Goal: Find contact information: Find contact information

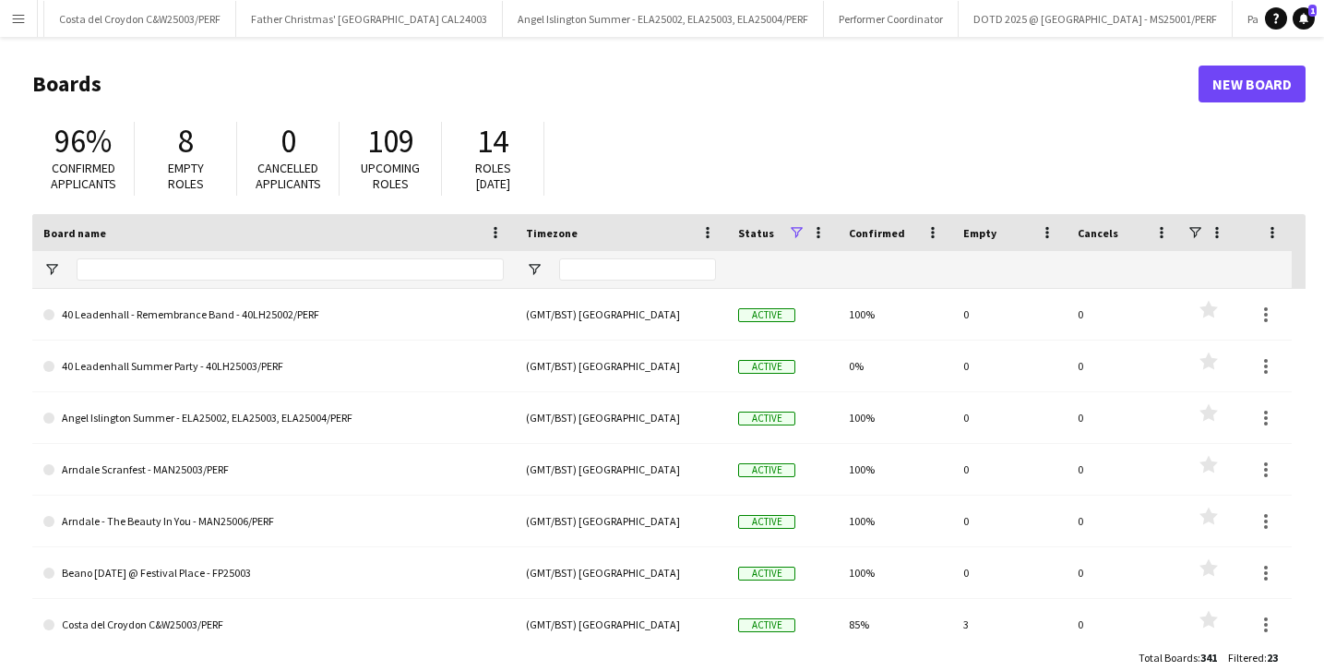
scroll to position [0, 1693]
click at [1110, 23] on button "DOTD @ [GEOGRAPHIC_DATA][PERSON_NAME]/PERF Close" at bounding box center [1206, 19] width 270 height 36
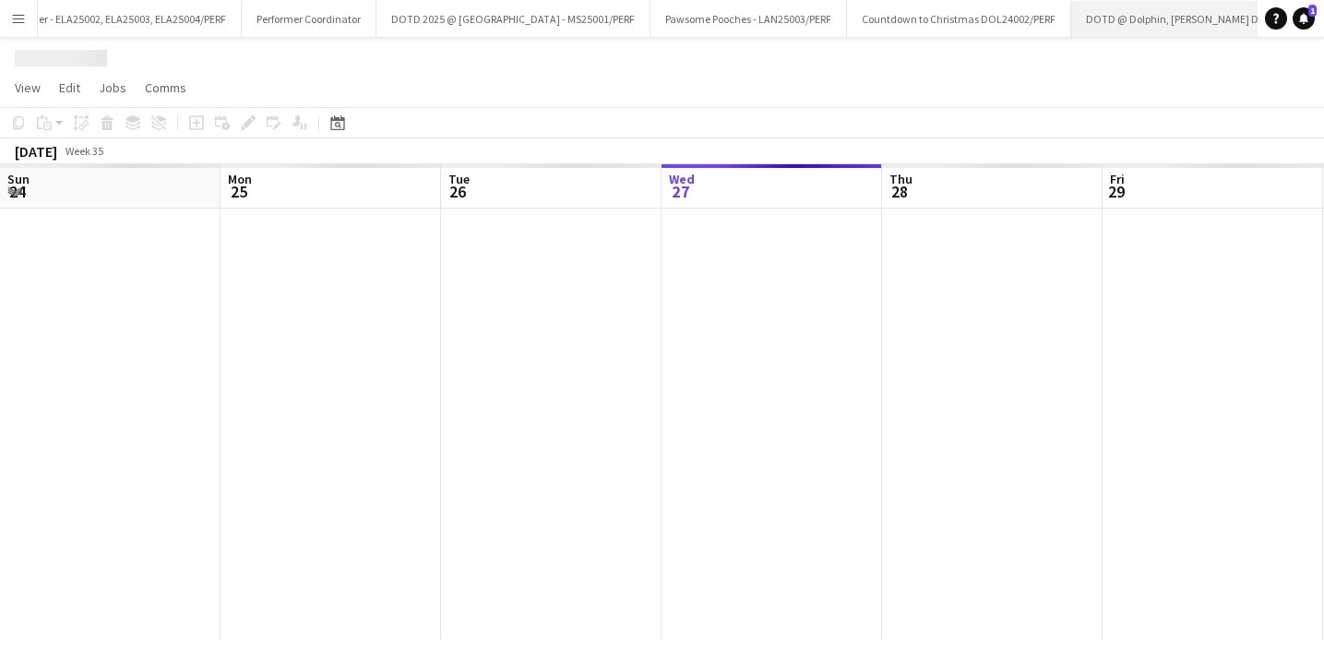
scroll to position [0, 441]
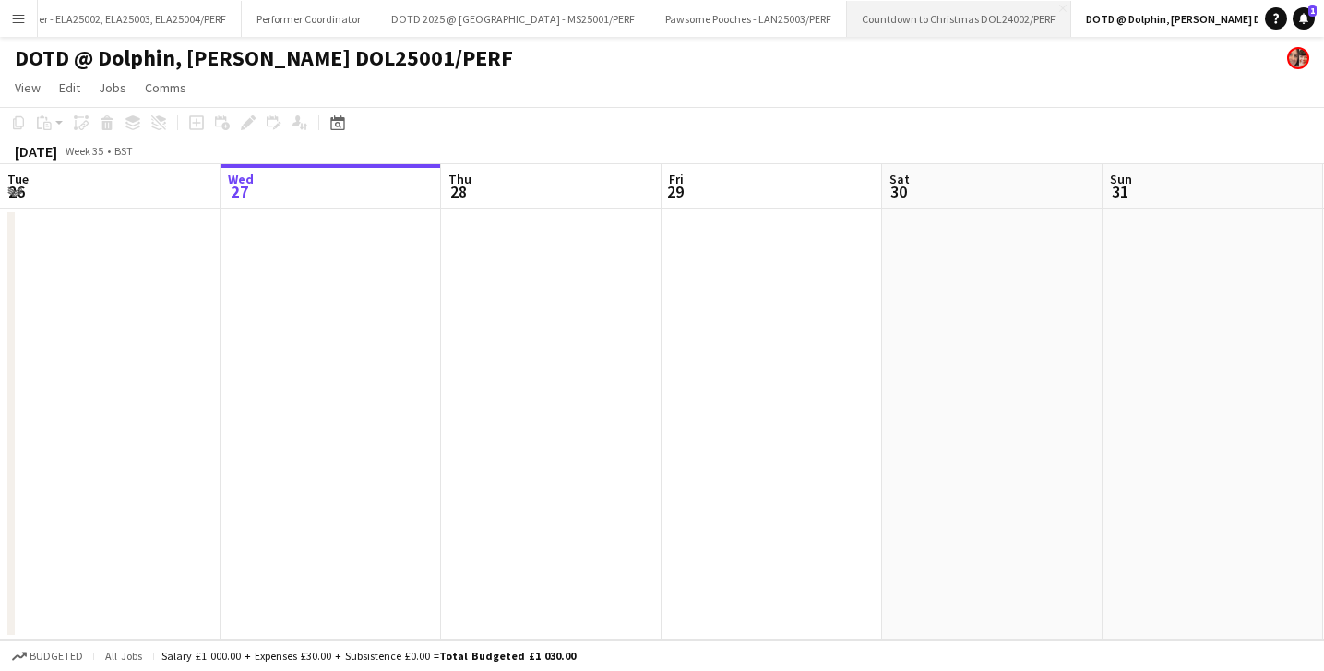
click at [930, 14] on button "Countdown to Christmas DOL24002/PERF Close" at bounding box center [959, 19] width 224 height 36
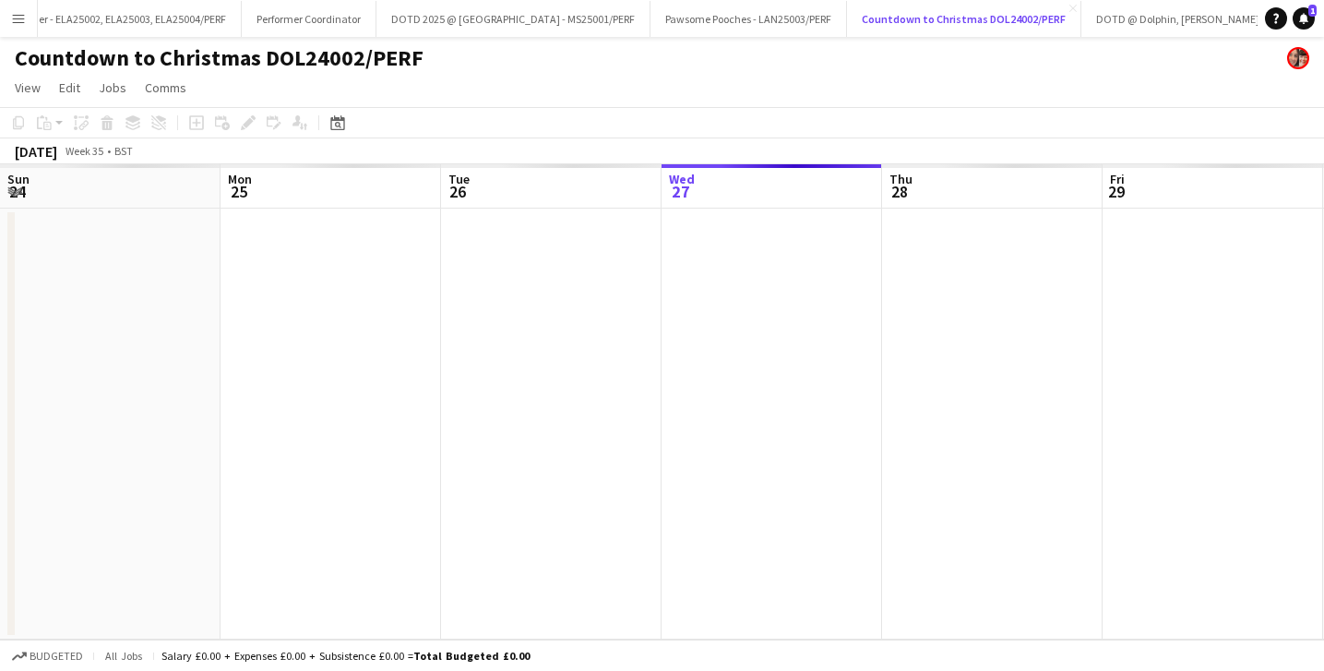
scroll to position [0, 441]
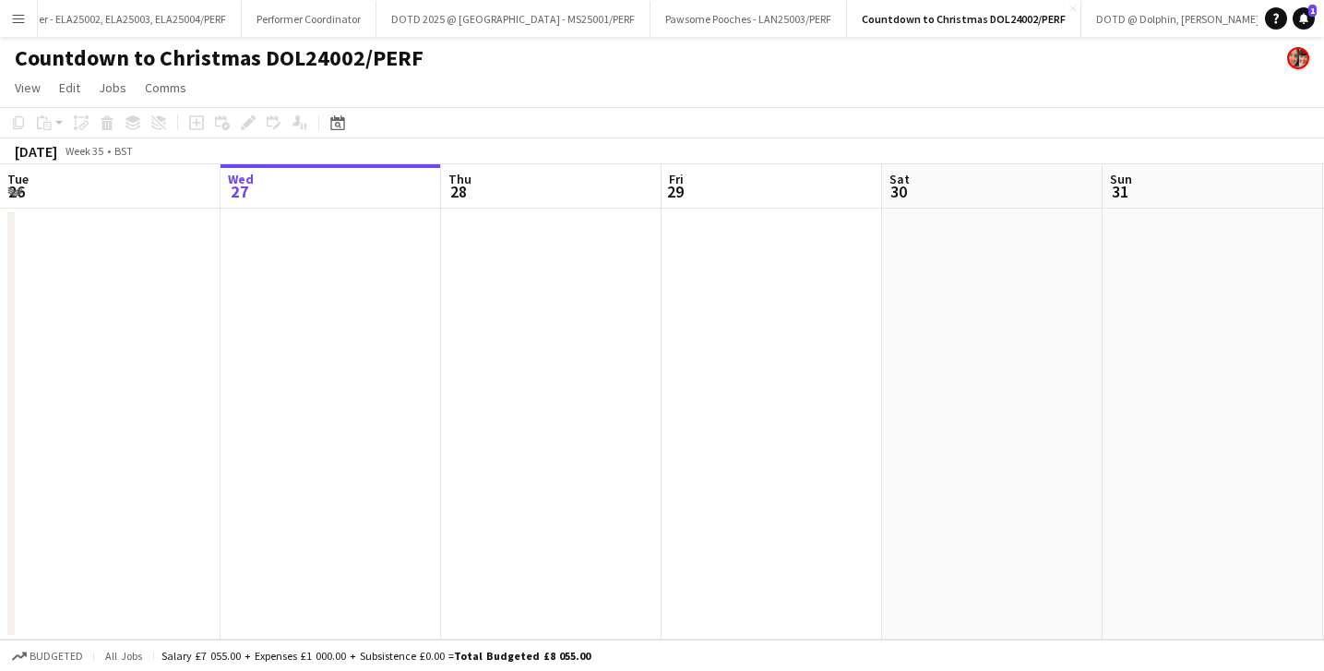
click at [326, 121] on div "Date picker [DATE] [DATE] [DATE] M [DATE] T [DATE] W [DATE] T [DATE] F [DATE] S…" at bounding box center [332, 123] width 42 height 22
click at [338, 123] on icon at bounding box center [338, 125] width 6 height 6
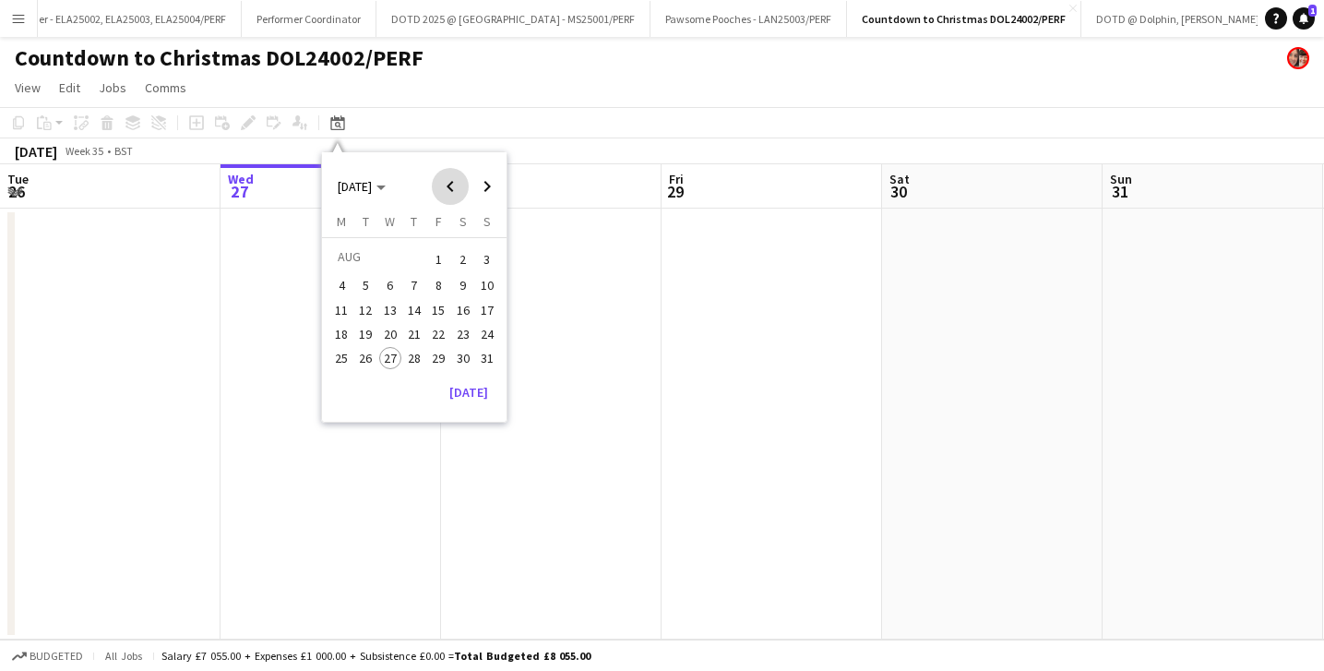
click at [452, 180] on span "Previous month" at bounding box center [450, 186] width 37 height 37
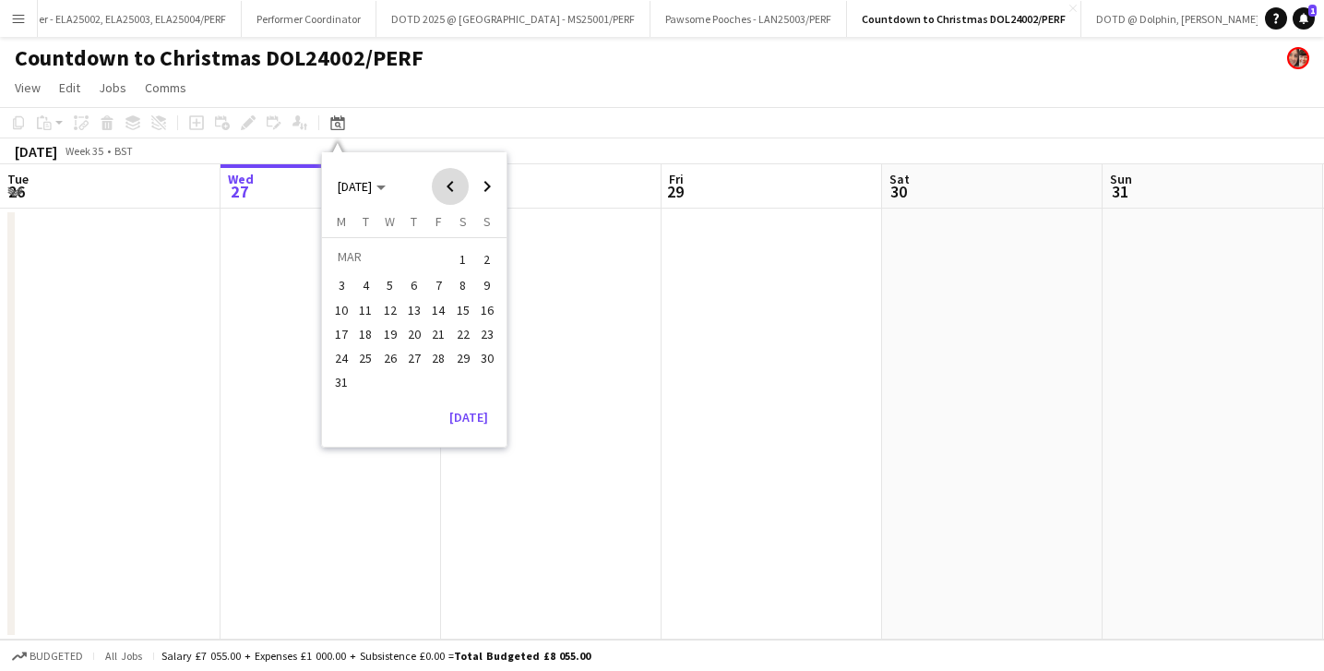
click at [452, 180] on span "Previous month" at bounding box center [450, 186] width 37 height 37
click at [419, 311] on span "12" at bounding box center [414, 310] width 22 height 22
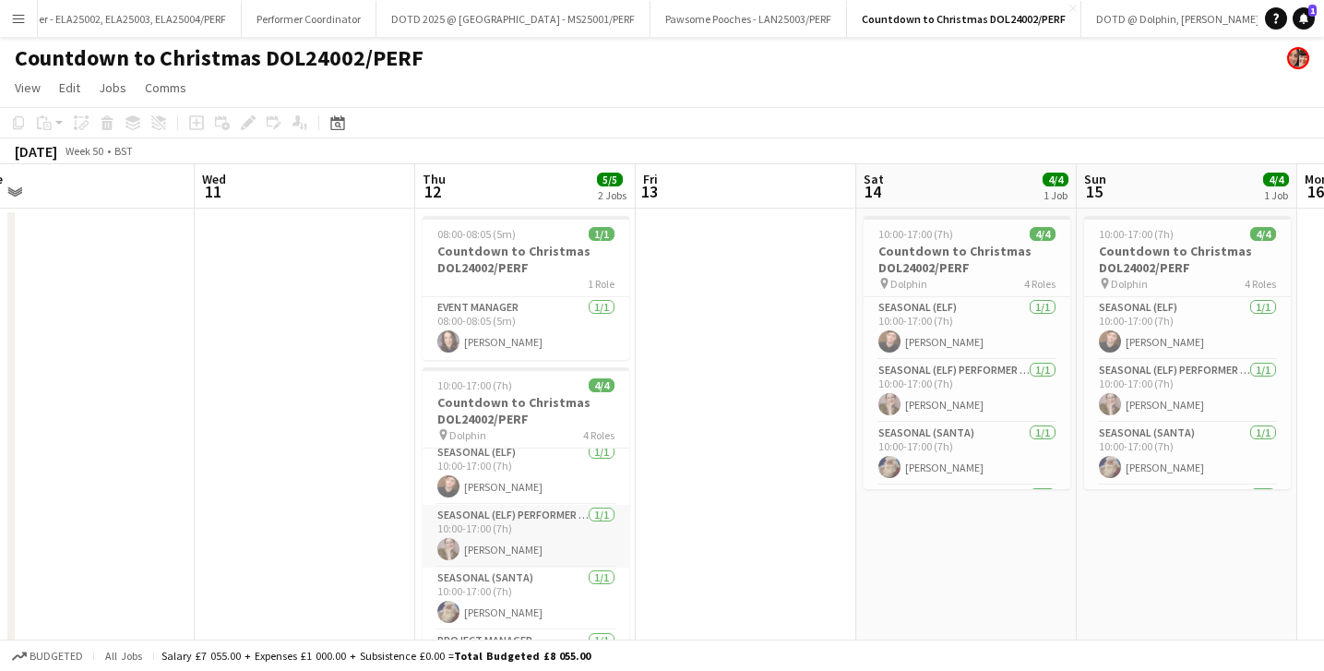
scroll to position [0, 0]
click at [512, 552] on app-card-role "Seasonal (Elf) Performer Manager [DATE] 10:00-17:00 (7h) [PERSON_NAME]" at bounding box center [526, 542] width 207 height 63
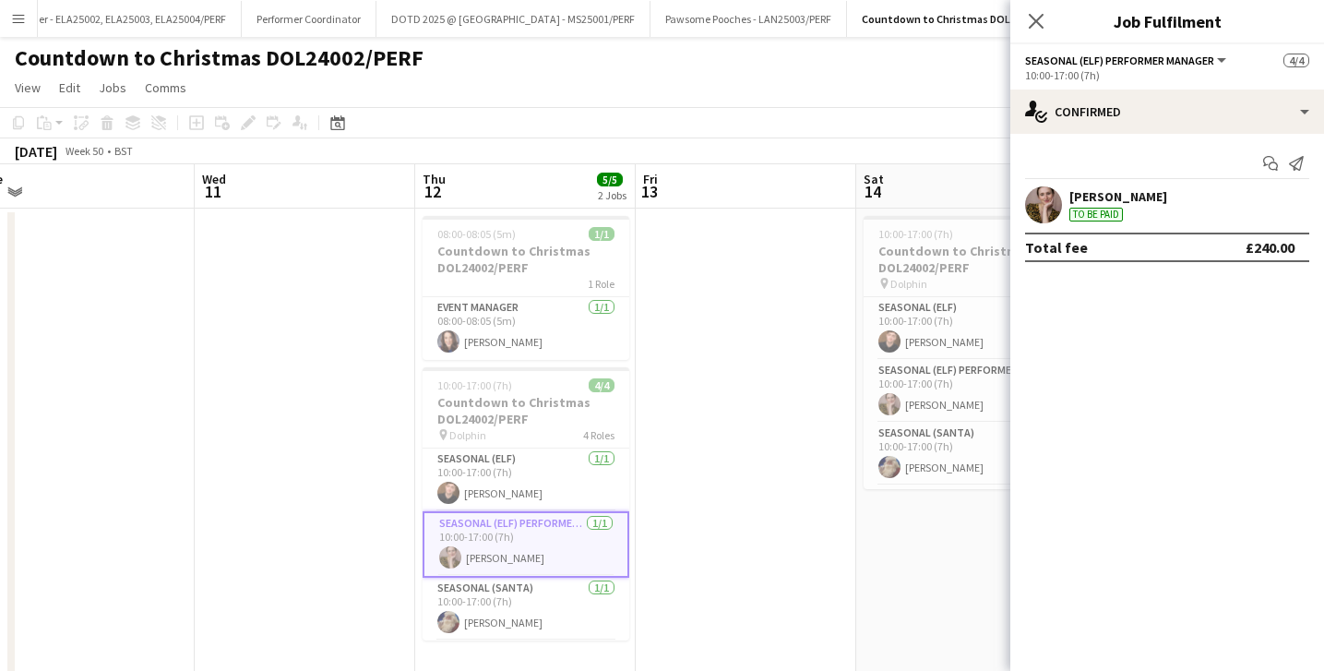
click at [1100, 201] on div "[PERSON_NAME]" at bounding box center [1119, 196] width 98 height 17
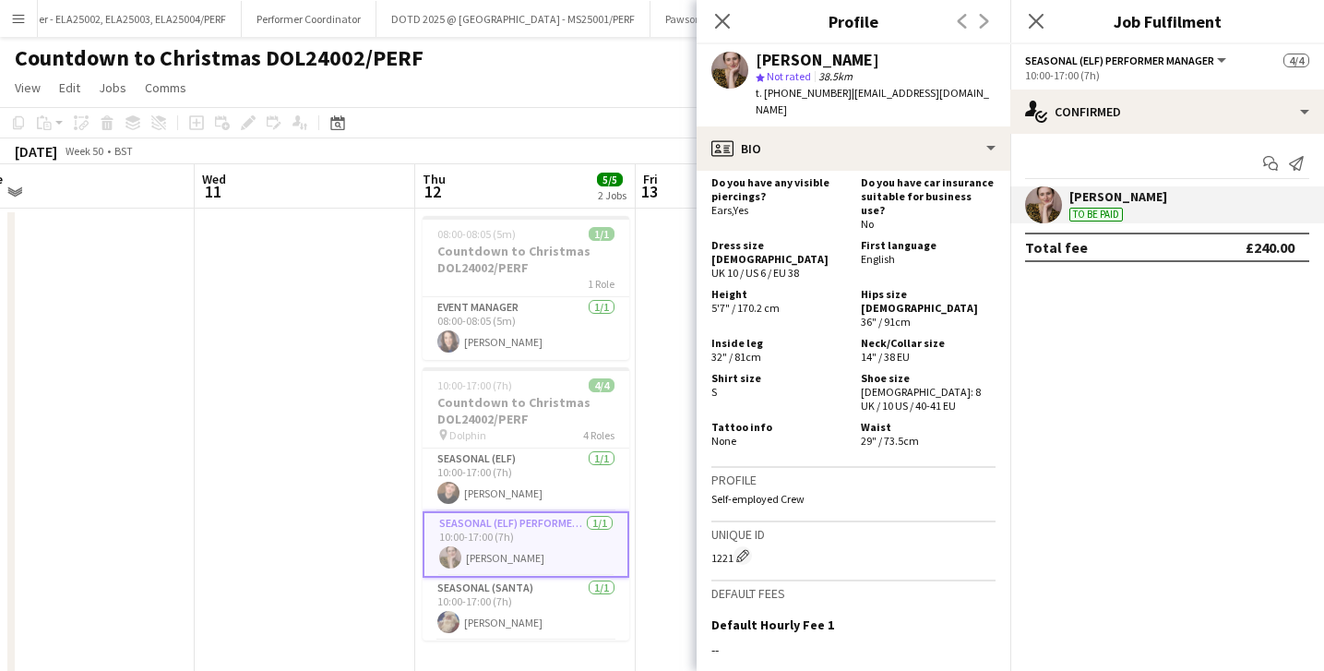
scroll to position [1260, 0]
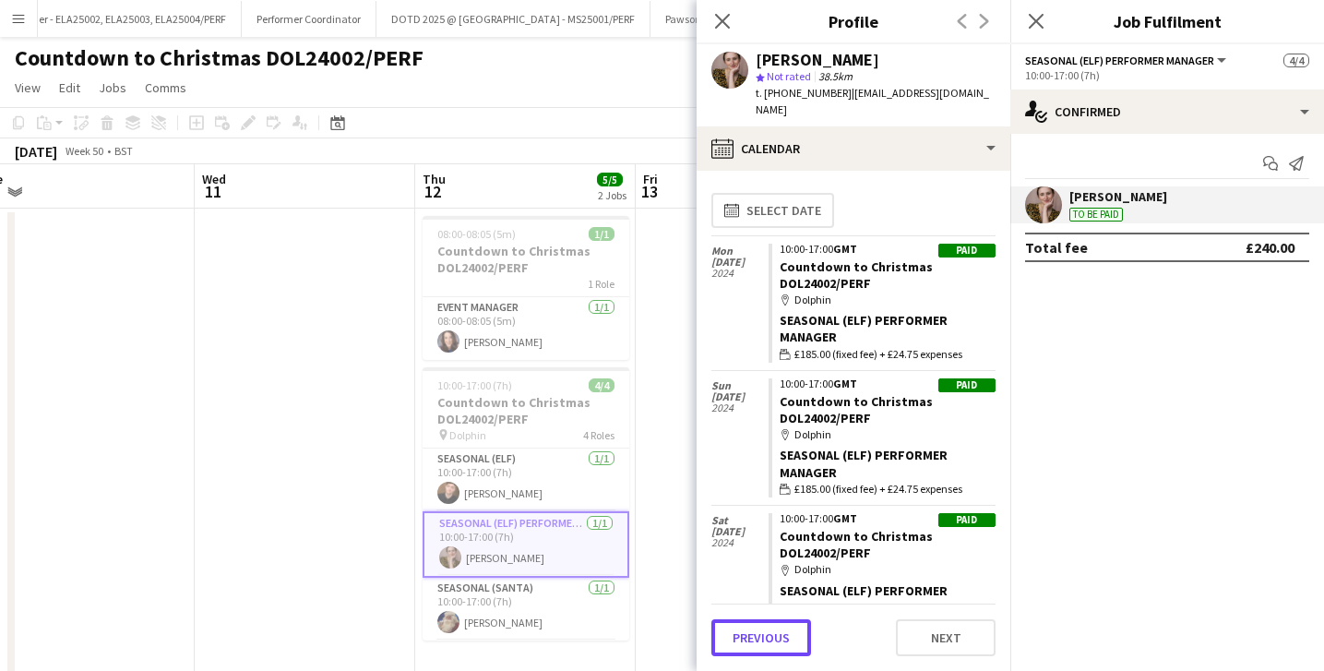
click at [742, 650] on button "Previous" at bounding box center [762, 637] width 100 height 37
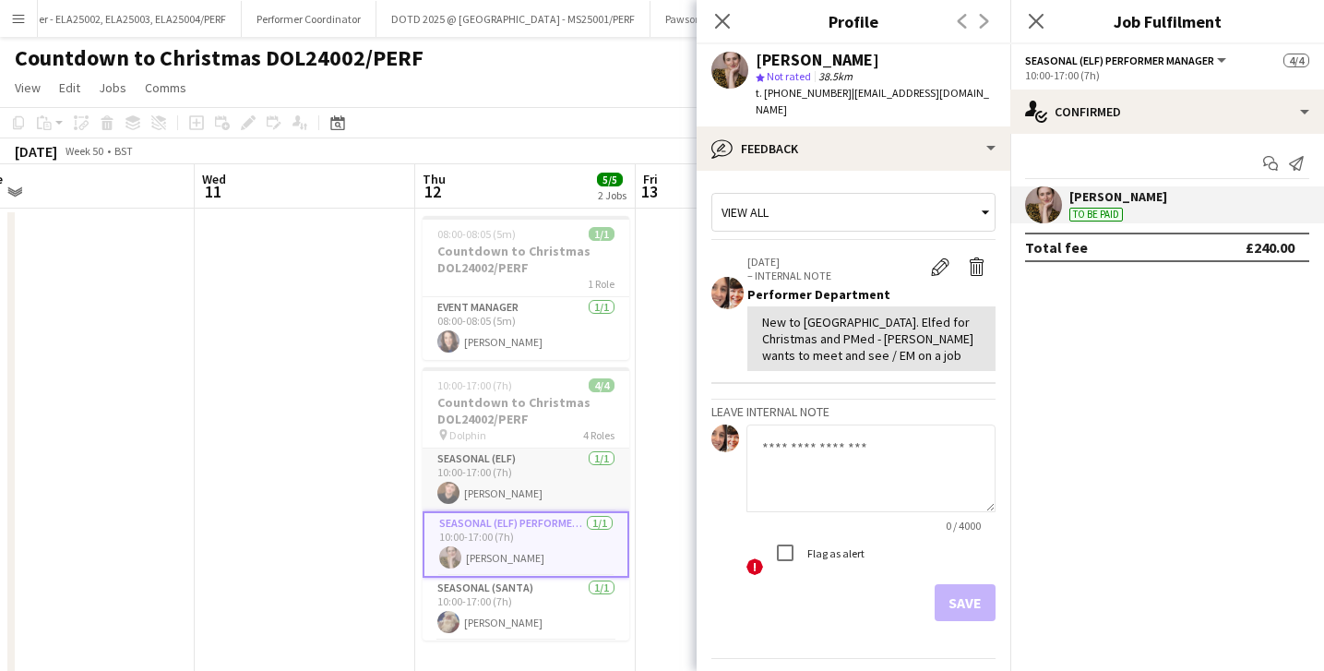
click at [532, 482] on app-card-role "Seasonal (Elf) [DATE] 10:00-17:00 (7h) [PERSON_NAME]" at bounding box center [526, 480] width 207 height 63
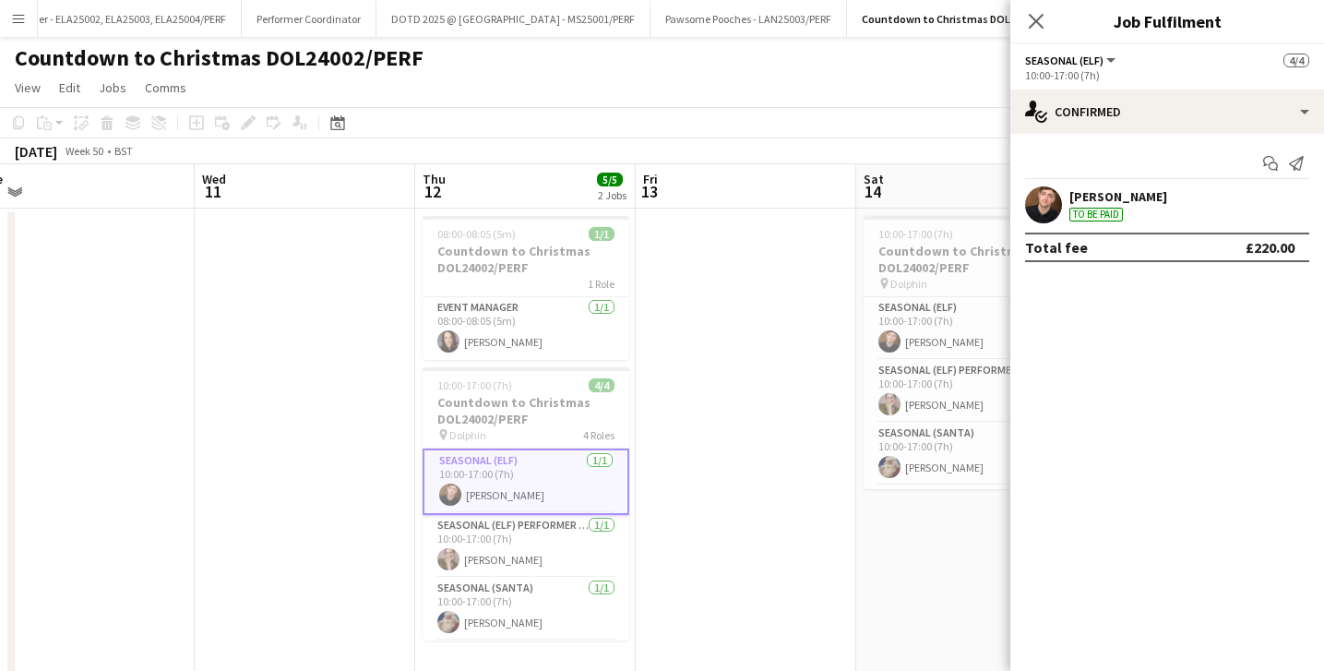
click at [532, 483] on app-card-role "Seasonal (Elf) [DATE] 10:00-17:00 (7h) [PERSON_NAME]" at bounding box center [526, 482] width 207 height 66
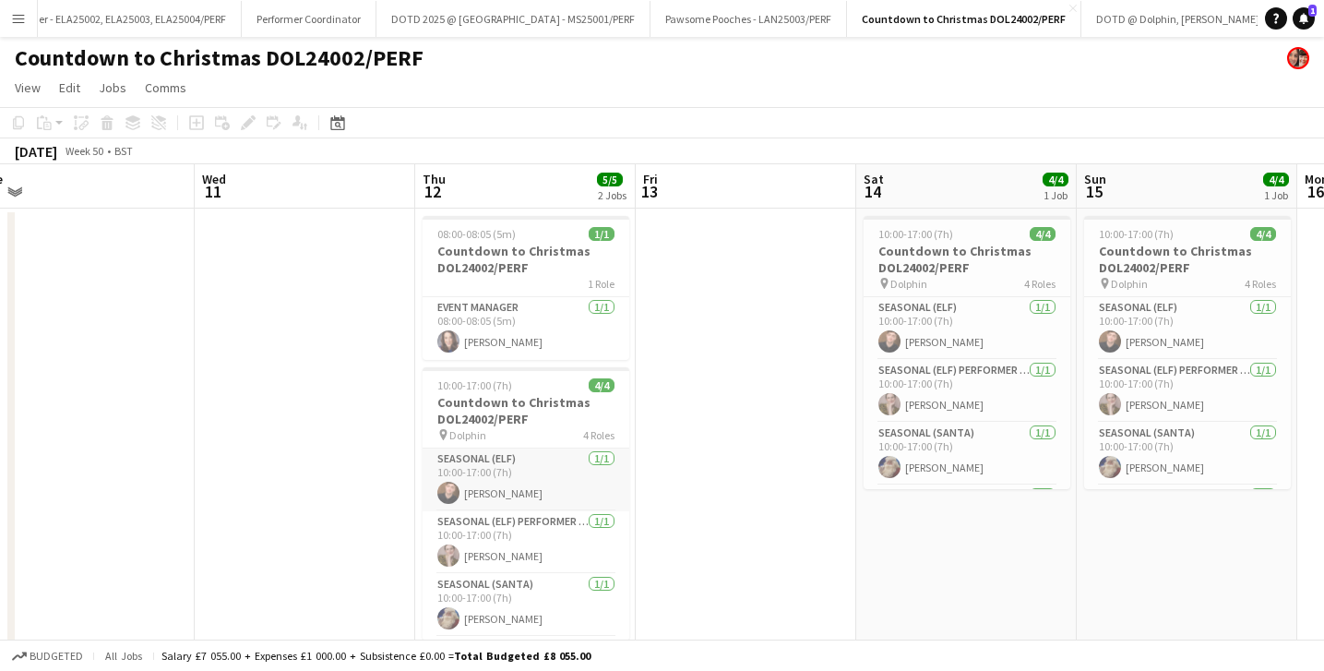
click at [539, 480] on app-card-role "Seasonal (Elf) [DATE] 10:00-17:00 (7h) [PERSON_NAME]" at bounding box center [526, 480] width 207 height 63
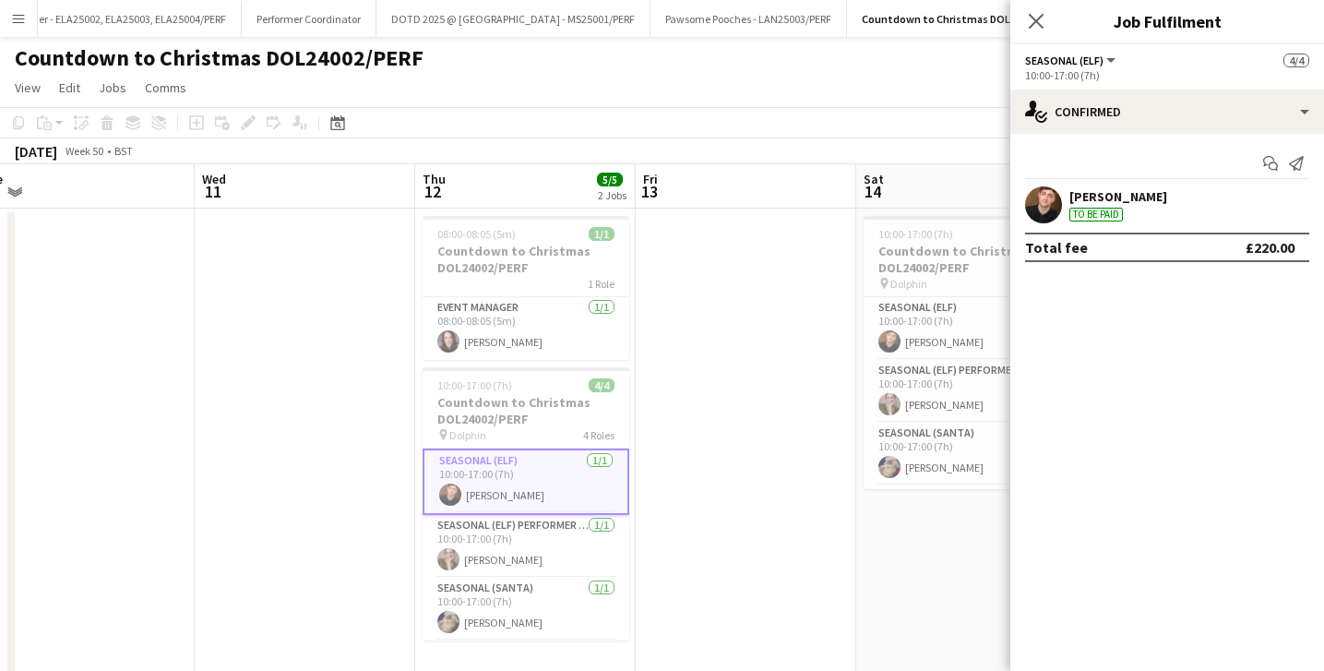
click at [1121, 197] on div "[PERSON_NAME]" at bounding box center [1119, 196] width 98 height 17
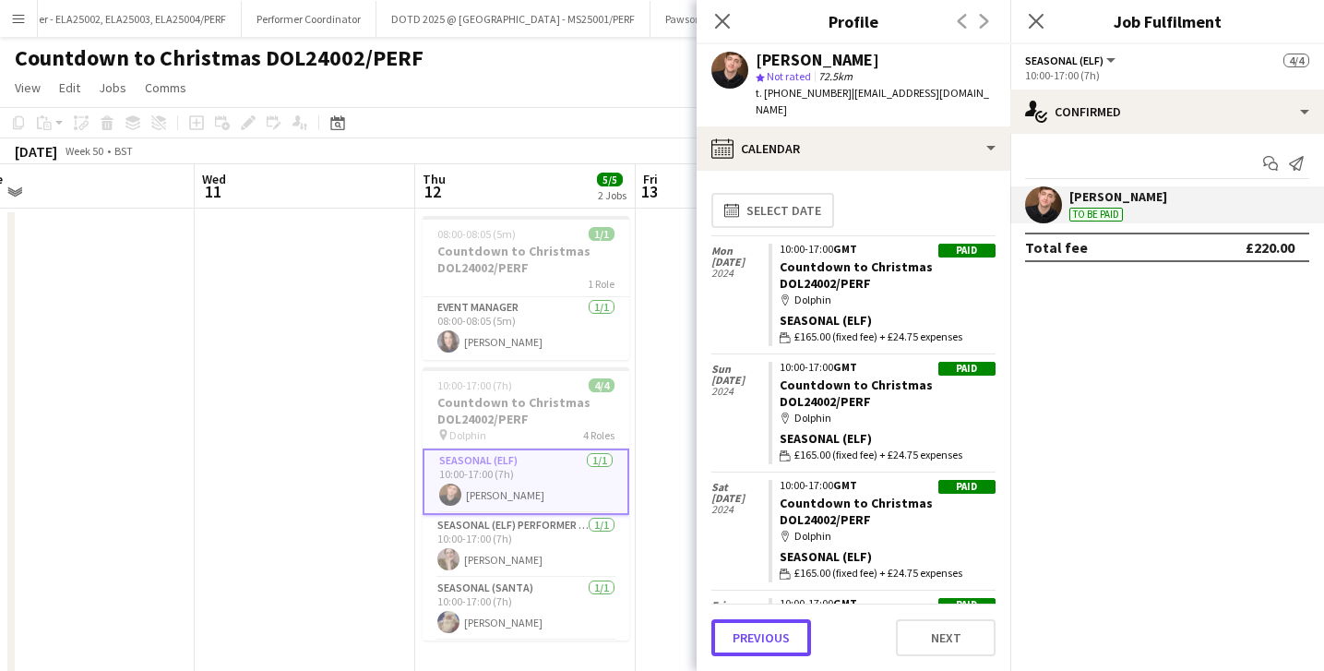
click at [777, 652] on button "Previous" at bounding box center [762, 637] width 100 height 37
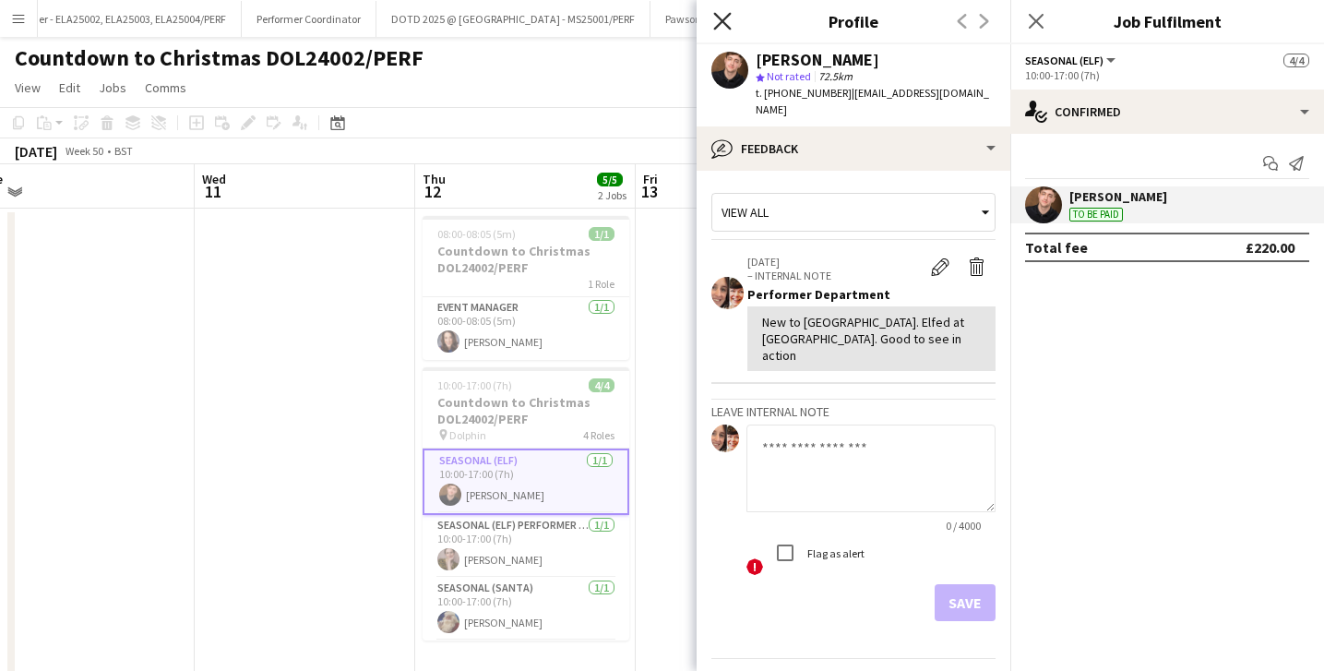
click at [714, 20] on icon "Close pop-in" at bounding box center [722, 21] width 18 height 18
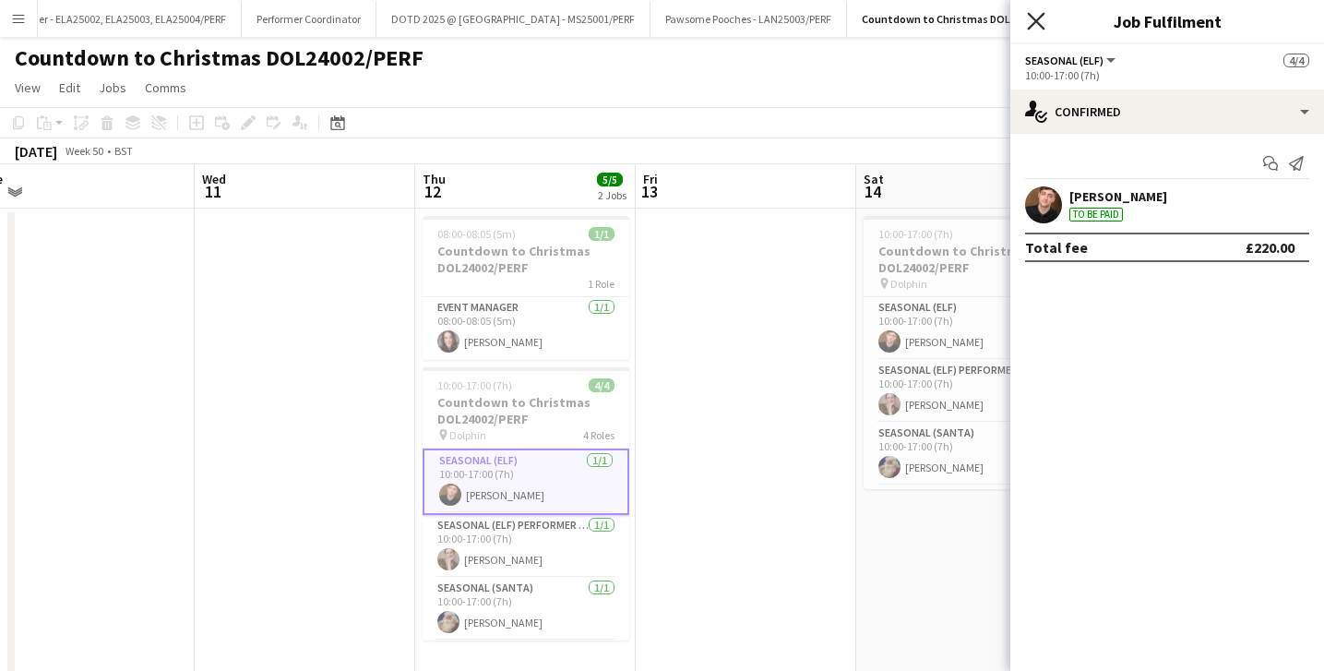
click at [1036, 17] on icon "Close pop-in" at bounding box center [1036, 21] width 18 height 18
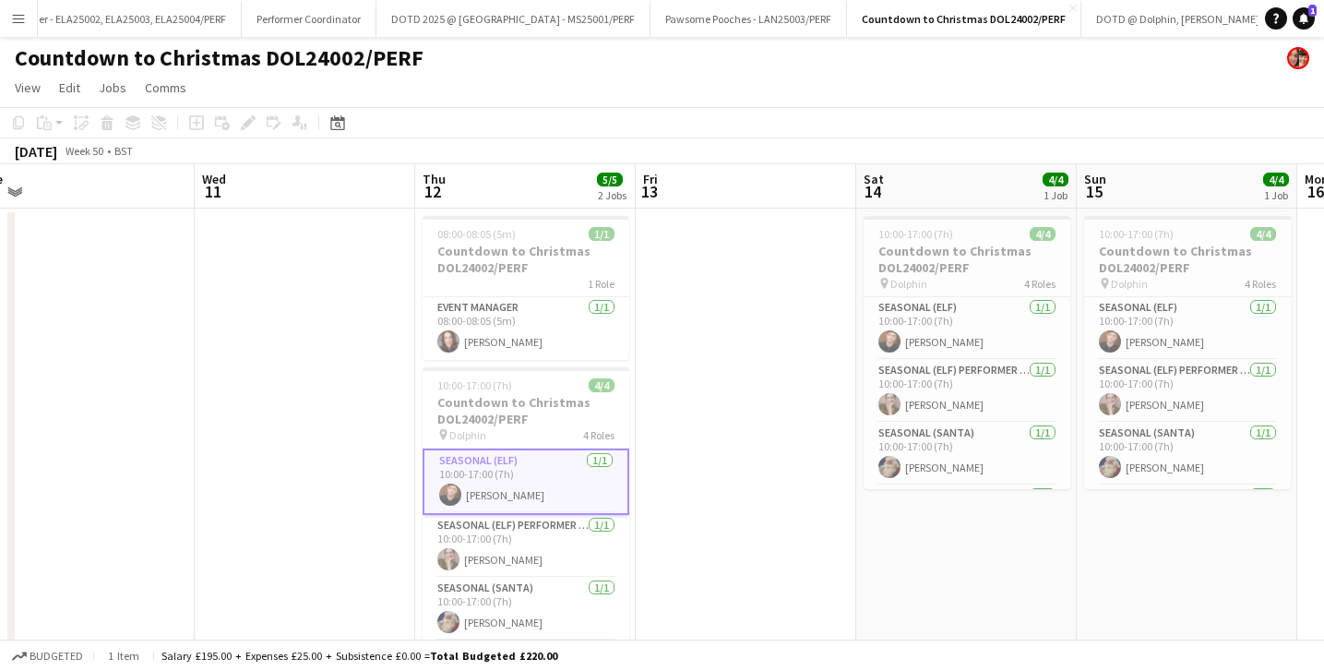
click at [769, 440] on app-date-cell at bounding box center [746, 444] width 221 height 471
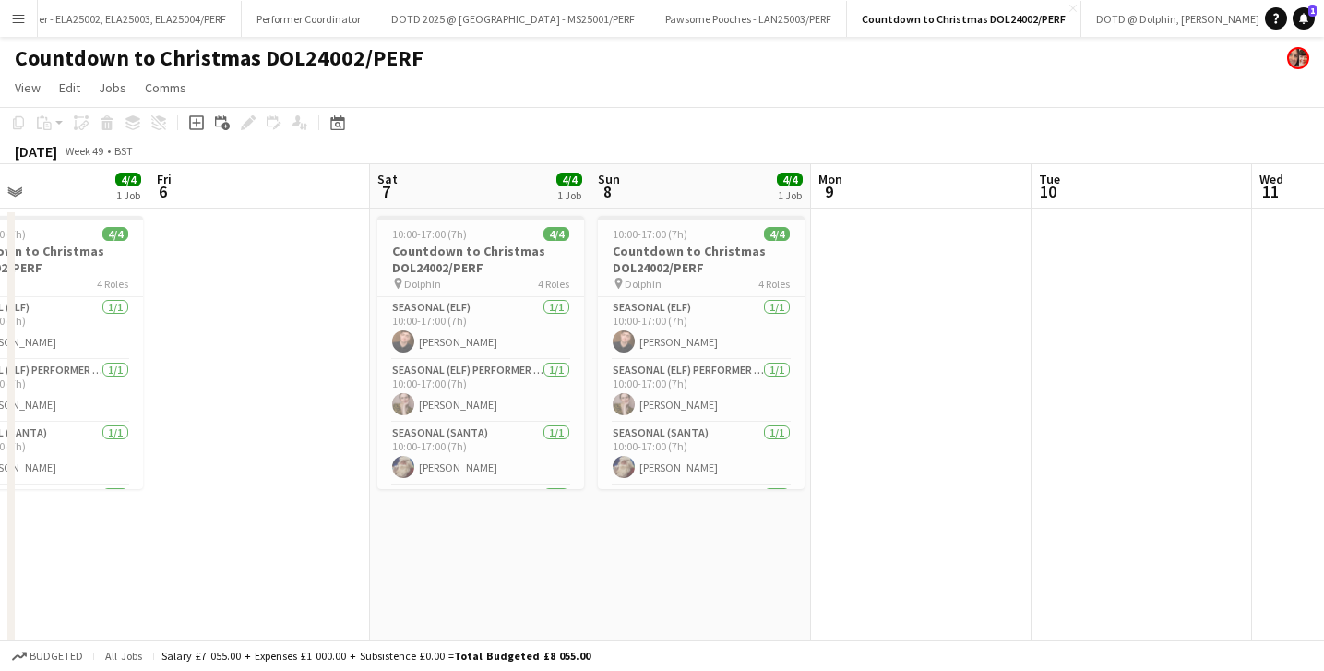
scroll to position [0, 755]
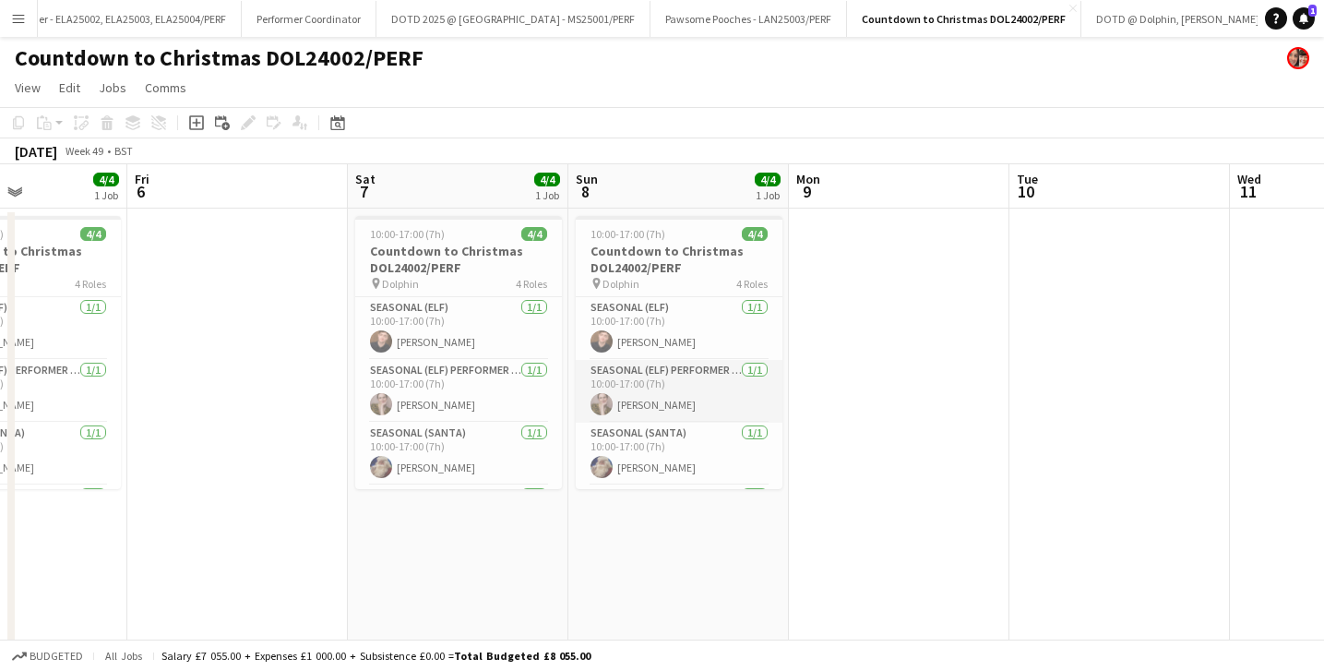
click at [655, 393] on app-card-role "Seasonal (Elf) Performer Manager [DATE] 10:00-17:00 (7h) [PERSON_NAME]" at bounding box center [679, 391] width 207 height 63
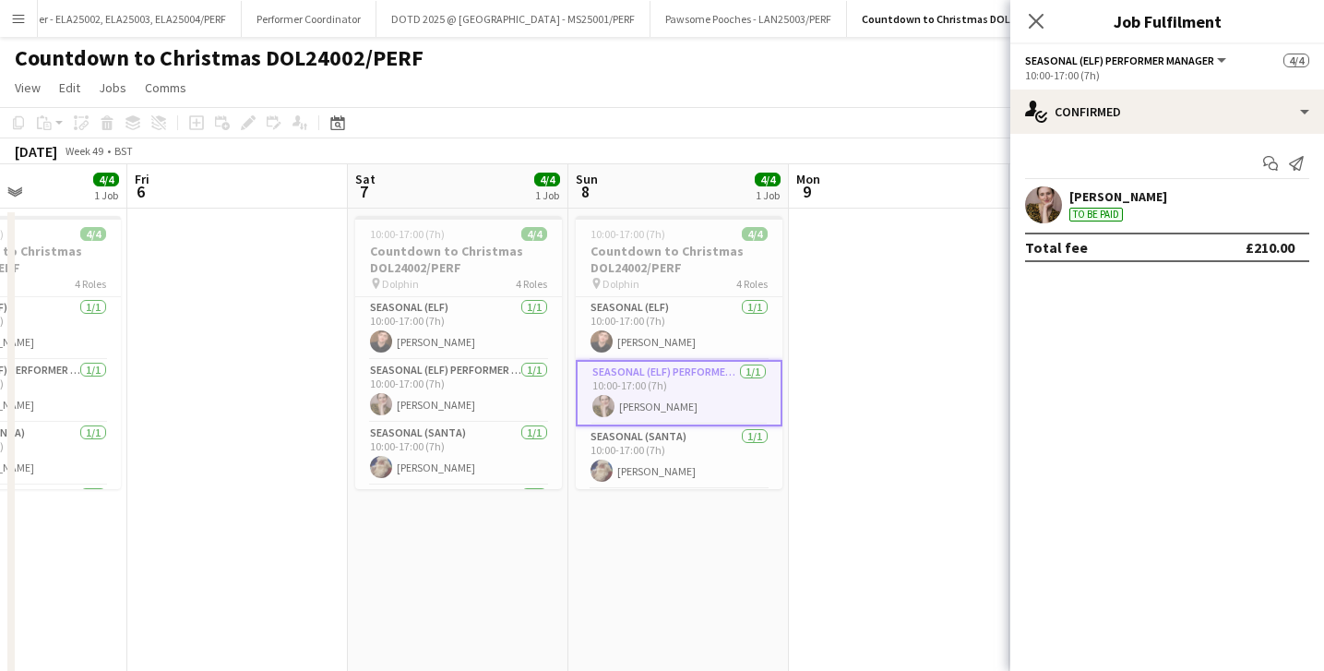
click at [1096, 197] on div "[PERSON_NAME]" at bounding box center [1119, 196] width 98 height 17
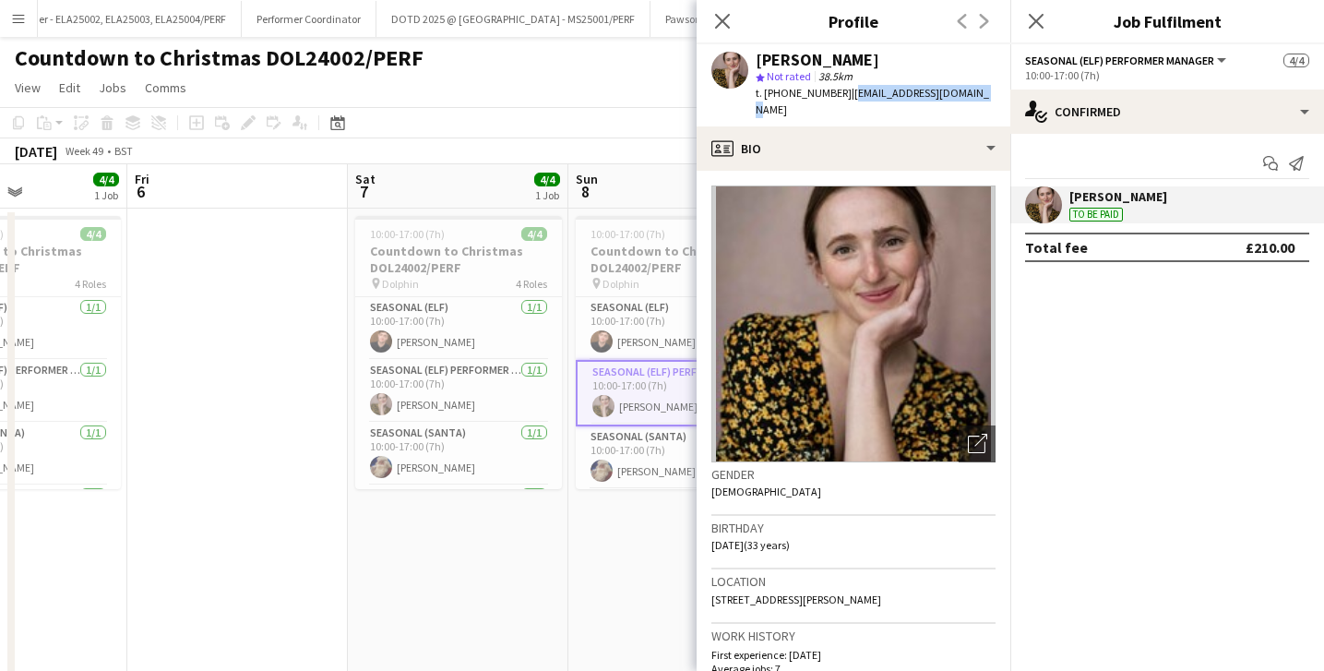
drag, startPoint x: 973, startPoint y: 91, endPoint x: 849, endPoint y: 92, distance: 123.7
click at [849, 92] on span "| [EMAIL_ADDRESS][DOMAIN_NAME]" at bounding box center [872, 101] width 233 height 30
copy span "[EMAIL_ADDRESS][DOMAIN_NAME]"
click at [726, 23] on icon "Close pop-in" at bounding box center [722, 21] width 18 height 18
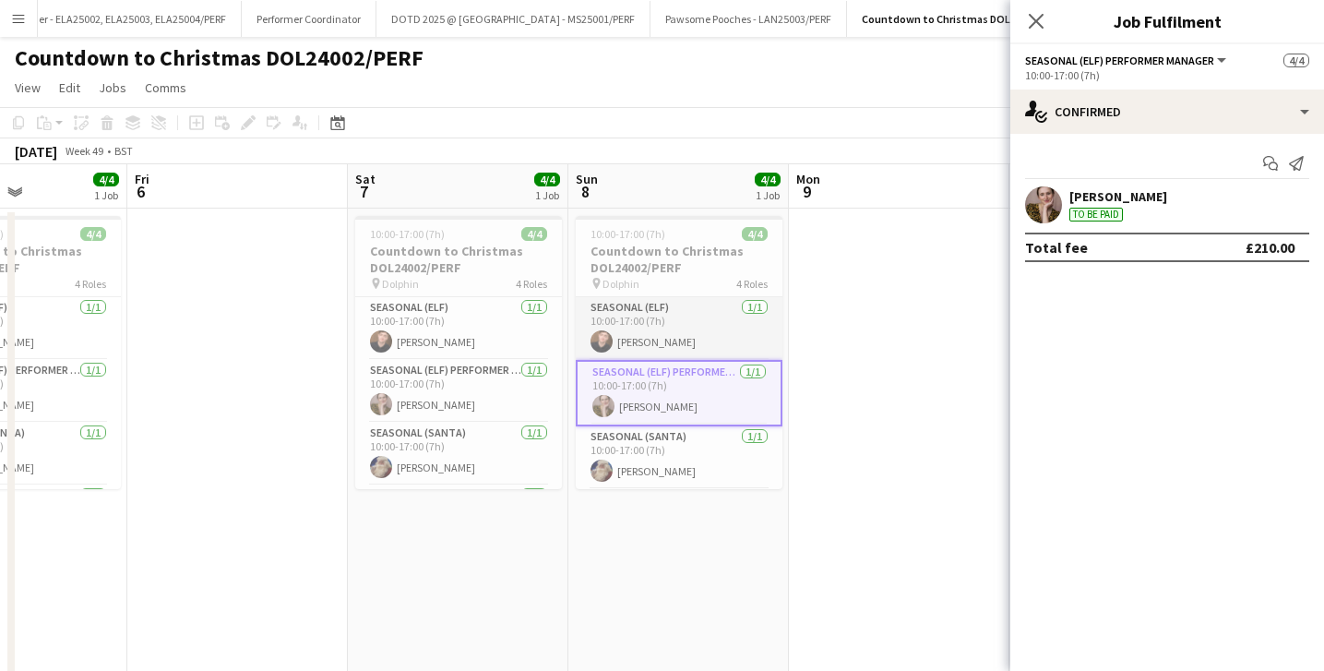
click at [649, 332] on app-card-role "Seasonal (Elf) [DATE] 10:00-17:00 (7h) [PERSON_NAME]" at bounding box center [679, 328] width 207 height 63
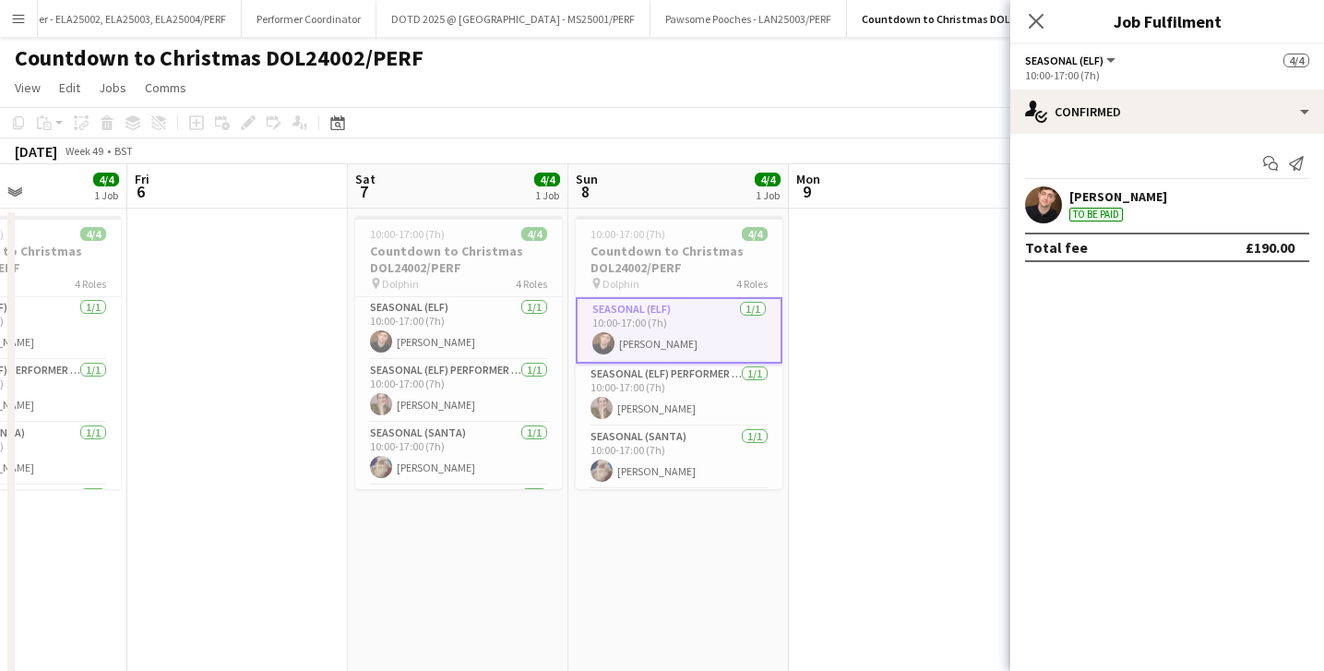
click at [1106, 198] on div "[PERSON_NAME]" at bounding box center [1119, 196] width 98 height 17
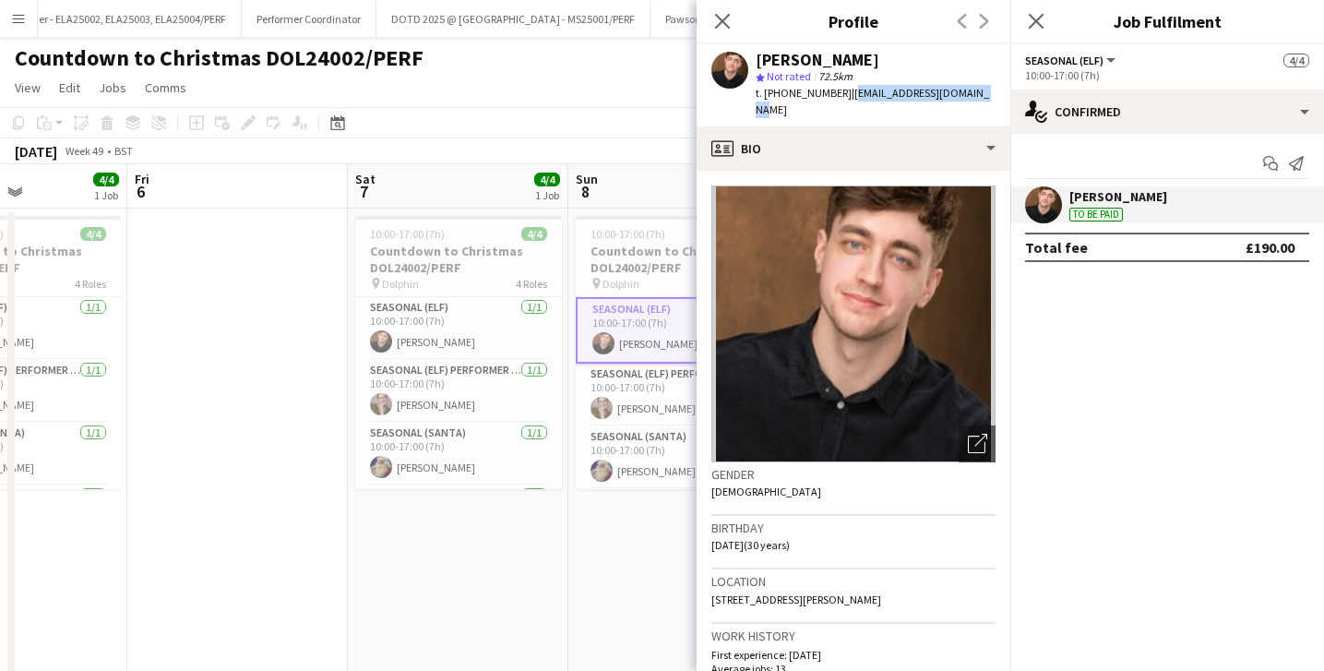
drag, startPoint x: 966, startPoint y: 96, endPoint x: 843, endPoint y: 98, distance: 123.7
click at [843, 98] on div "[PERSON_NAME] star Not rated 72.5km t. [PHONE_NUMBER] | [EMAIL_ADDRESS][DOMAIN_…" at bounding box center [854, 85] width 314 height 82
copy span "[EMAIL_ADDRESS][DOMAIN_NAME]"
click at [722, 26] on icon "Close pop-in" at bounding box center [722, 21] width 18 height 18
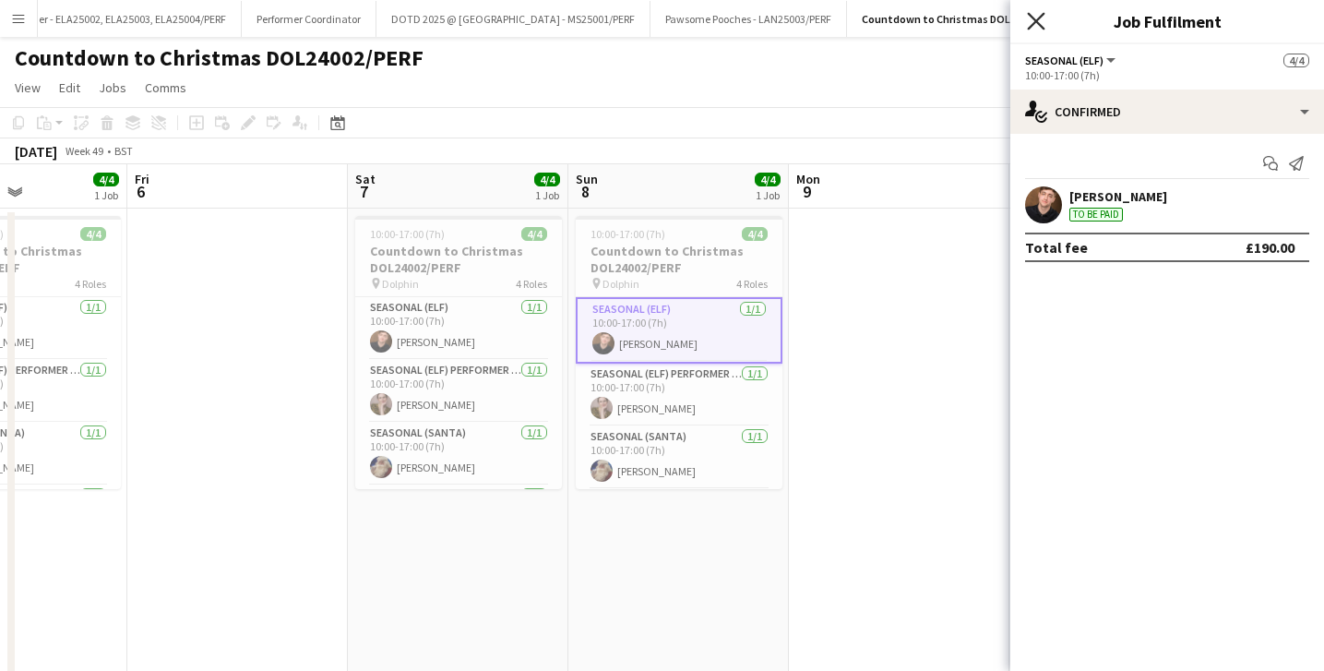
click at [1035, 14] on icon "Close pop-in" at bounding box center [1036, 21] width 18 height 18
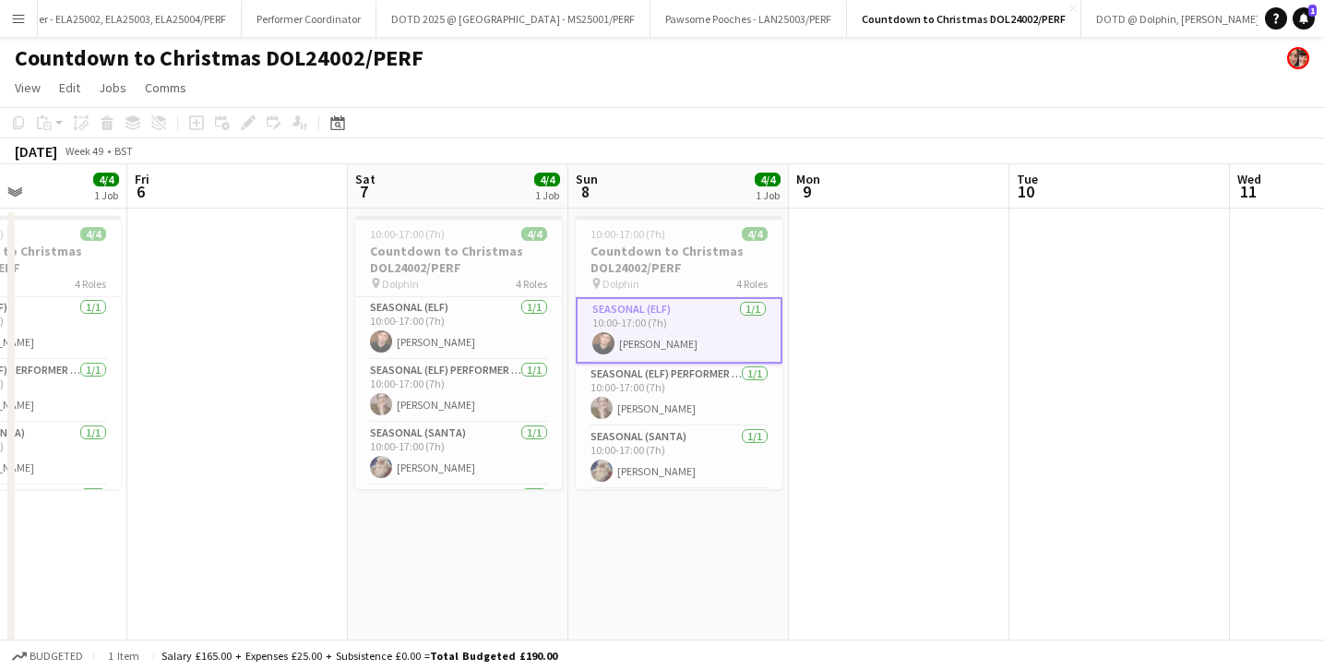
click at [850, 361] on app-date-cell at bounding box center [899, 444] width 221 height 471
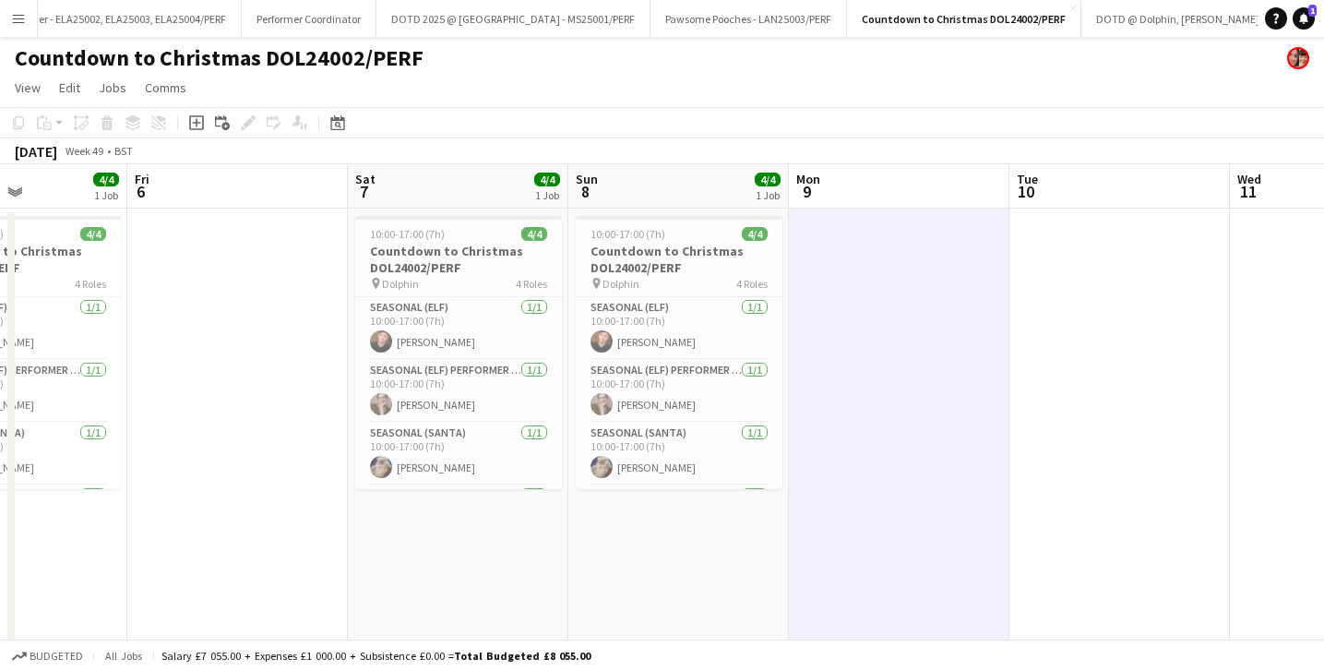
click at [22, 17] on app-icon "Menu" at bounding box center [18, 18] width 15 height 15
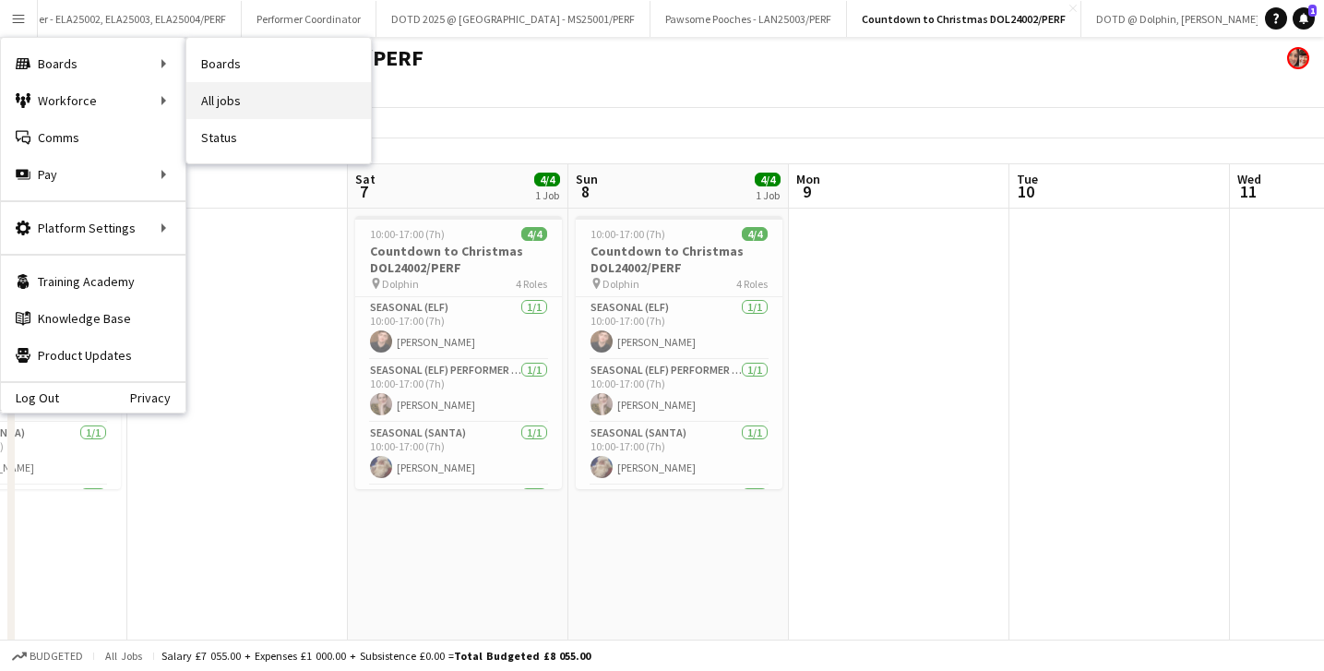
click at [265, 87] on link "All jobs" at bounding box center [278, 100] width 185 height 37
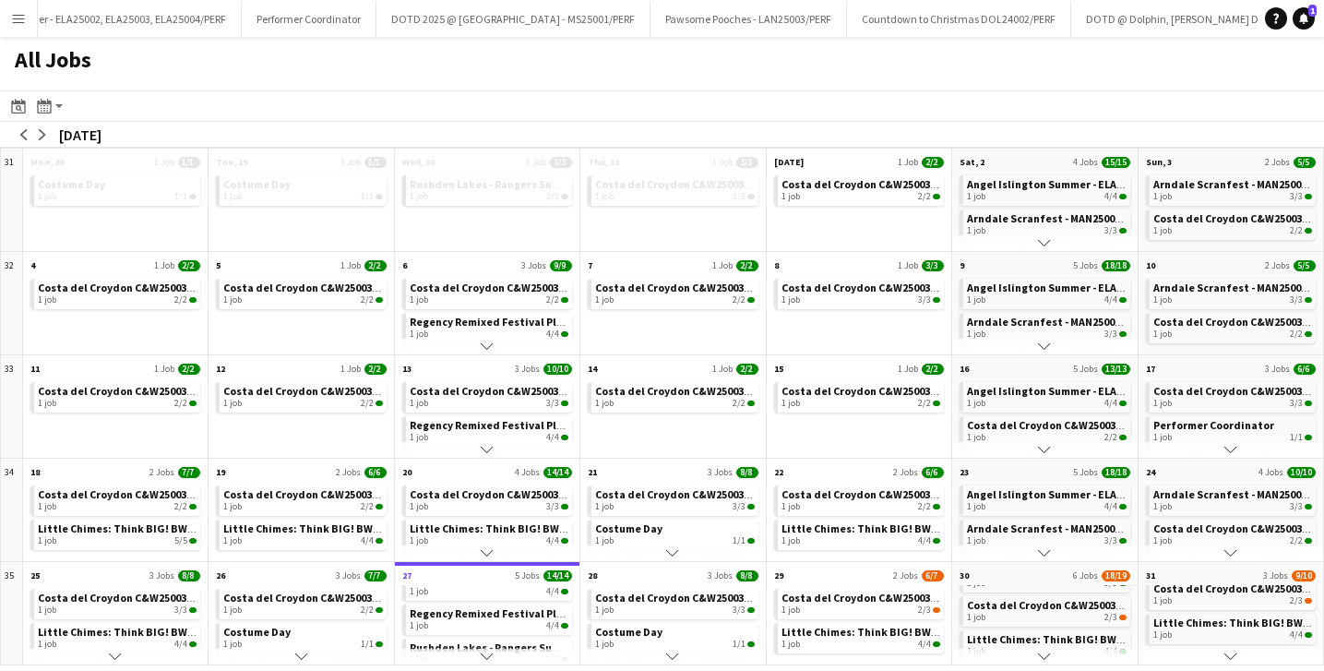
scroll to position [112, 0]
